Goal: Task Accomplishment & Management: Manage account settings

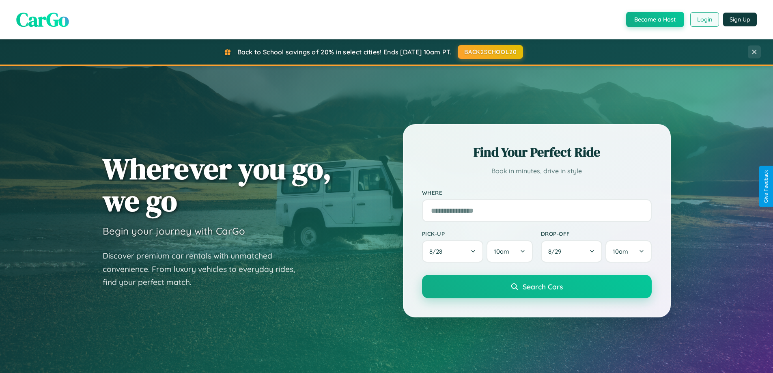
click at [704, 19] on button "Login" at bounding box center [704, 19] width 29 height 15
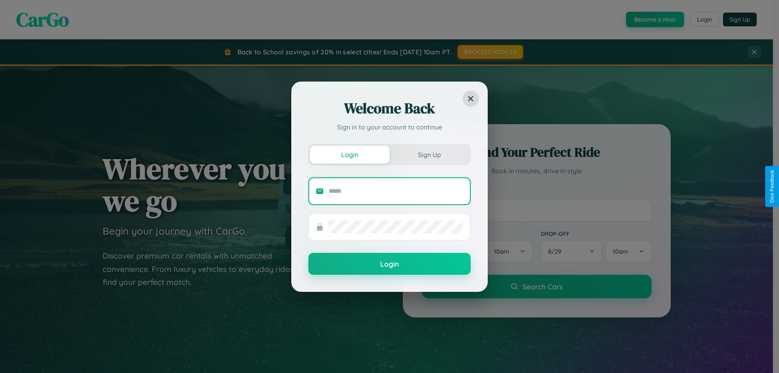
click at [396, 191] on input "text" at bounding box center [396, 191] width 135 height 13
type input "**********"
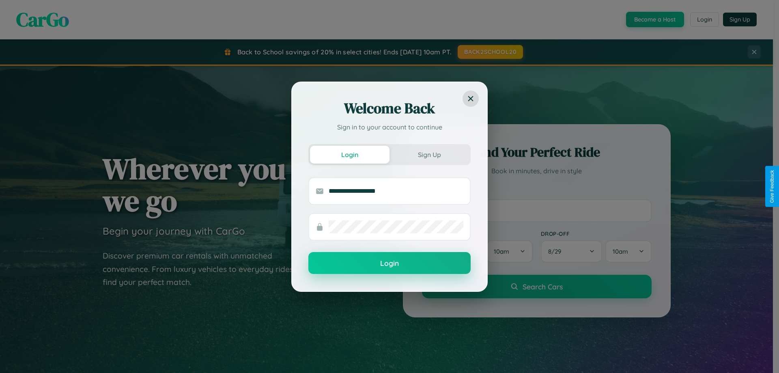
click at [390, 263] on button "Login" at bounding box center [389, 263] width 162 height 22
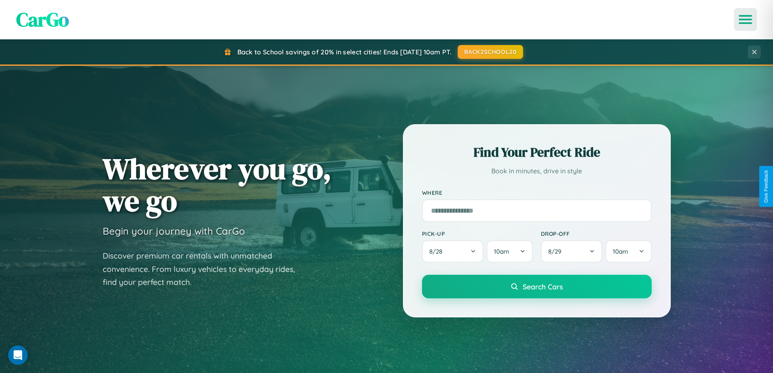
click at [746, 19] on icon "Open menu" at bounding box center [746, 19] width 12 height 7
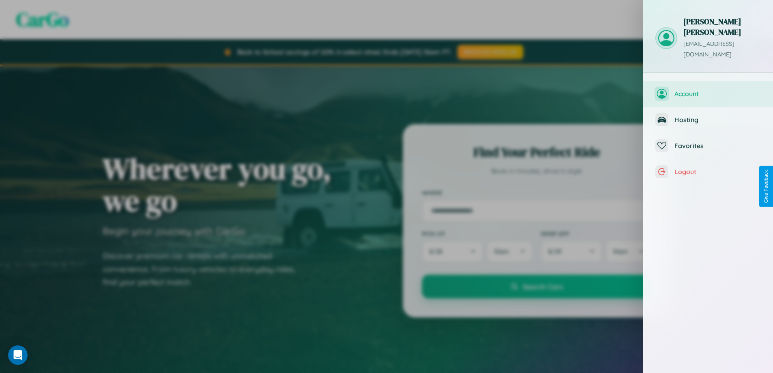
click at [708, 90] on span "Account" at bounding box center [717, 94] width 86 height 8
